Goal: Information Seeking & Learning: Learn about a topic

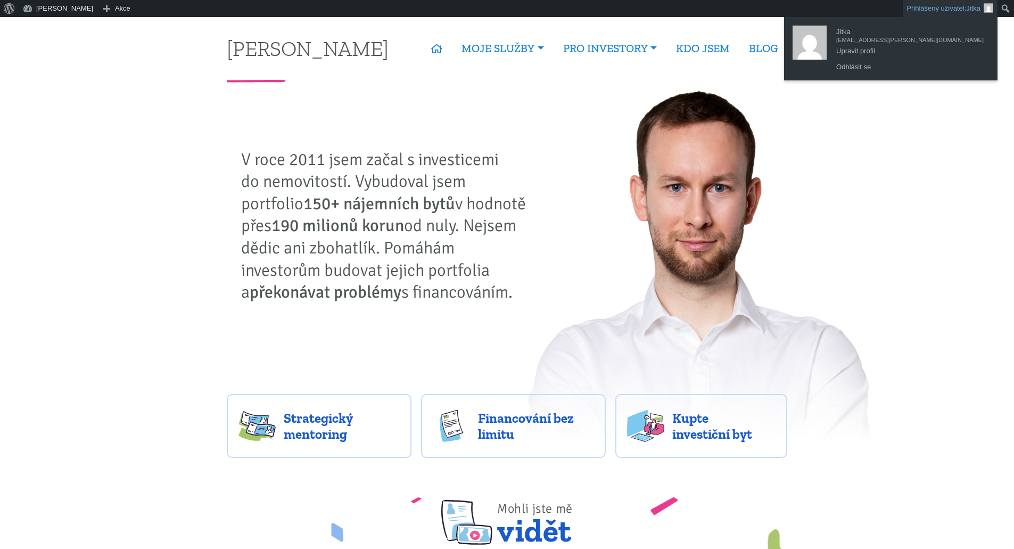
click at [946, 9] on link "Přihlášený uživatel: Jitka" at bounding box center [950, 8] width 95 height 17
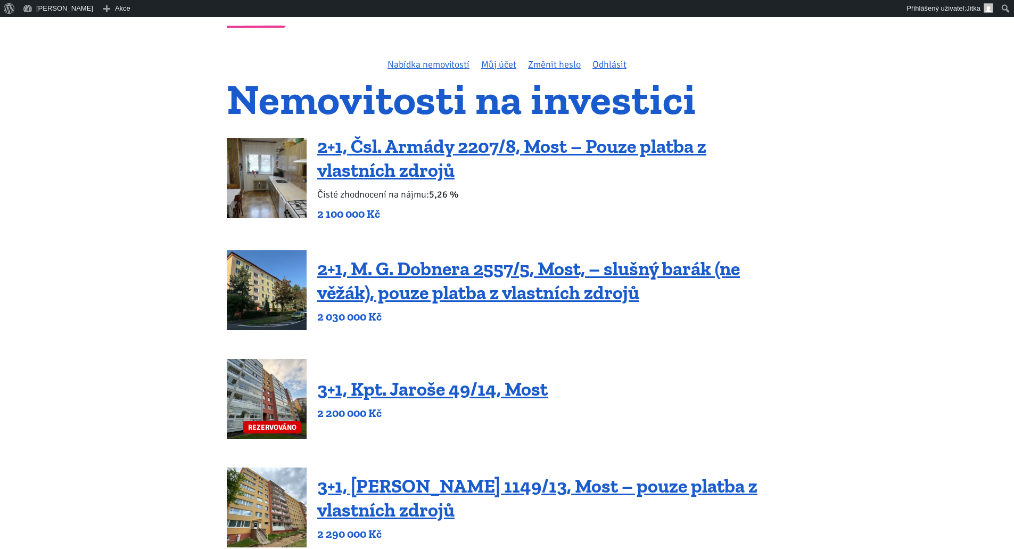
scroll to position [53, 0]
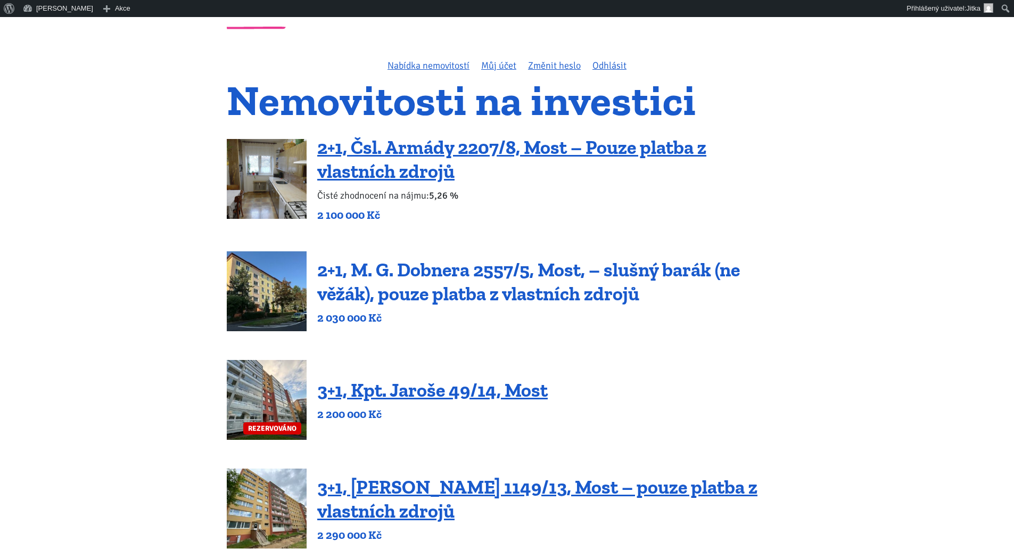
click at [452, 273] on link "2+1, M. G. Dobnera 2557/5, Most, – slušný barák (ne věžák), pouze platba z vlas…" at bounding box center [528, 281] width 423 height 47
